Goal: Find contact information: Find contact information

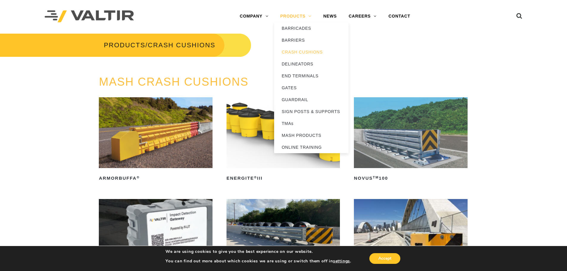
click at [284, 18] on link "PRODUCTS" at bounding box center [295, 16] width 43 height 12
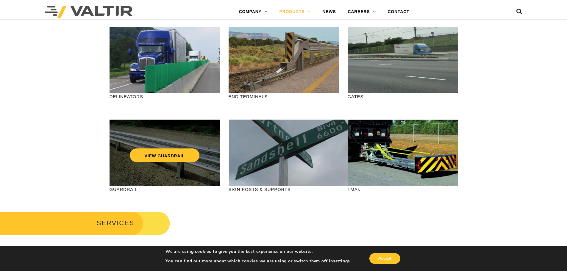
scroll to position [149, 0]
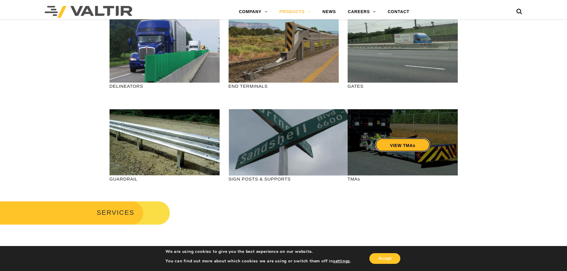
click at [414, 146] on link "VIEW TMAs" at bounding box center [402, 145] width 55 height 14
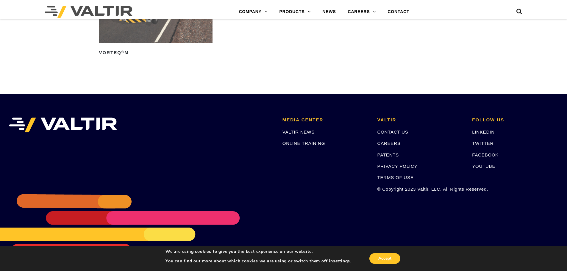
scroll to position [836, 0]
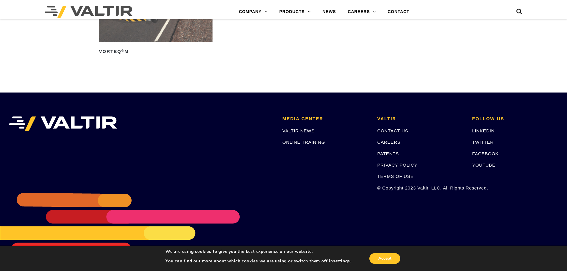
click at [392, 133] on link "CONTACT US" at bounding box center [392, 130] width 31 height 5
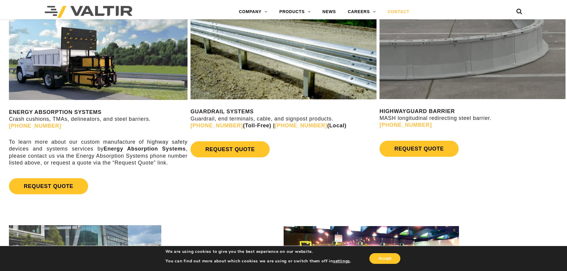
scroll to position [357, 0]
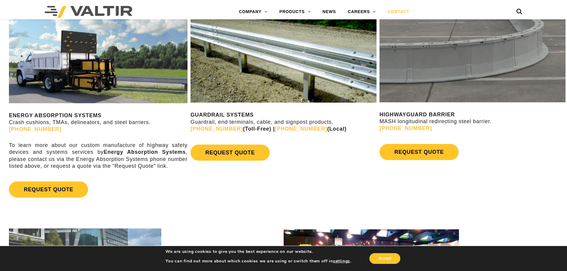
click at [81, 162] on p "To learn more about our custom manufacture of highway safety devices and system…" at bounding box center [98, 156] width 179 height 28
